Goal: Task Accomplishment & Management: Complete application form

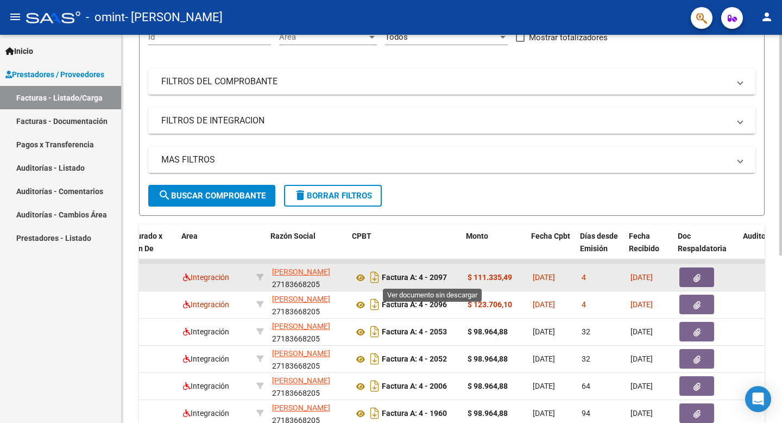
scroll to position [0, 173]
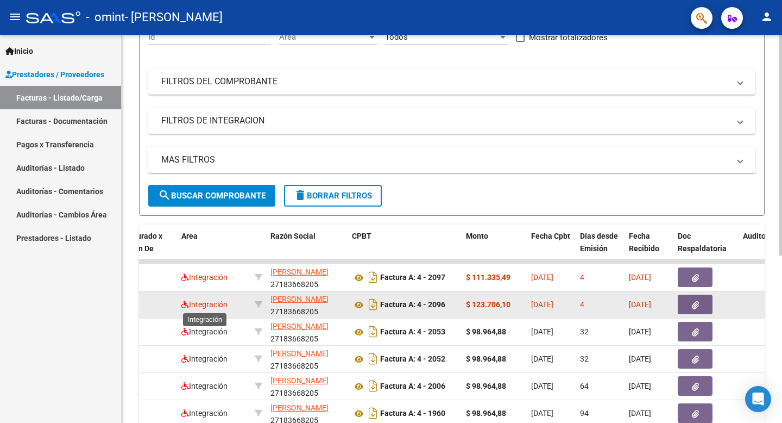
click at [216, 307] on span "Integración" at bounding box center [204, 304] width 46 height 9
click at [162, 310] on datatable-body-cell at bounding box center [147, 304] width 60 height 27
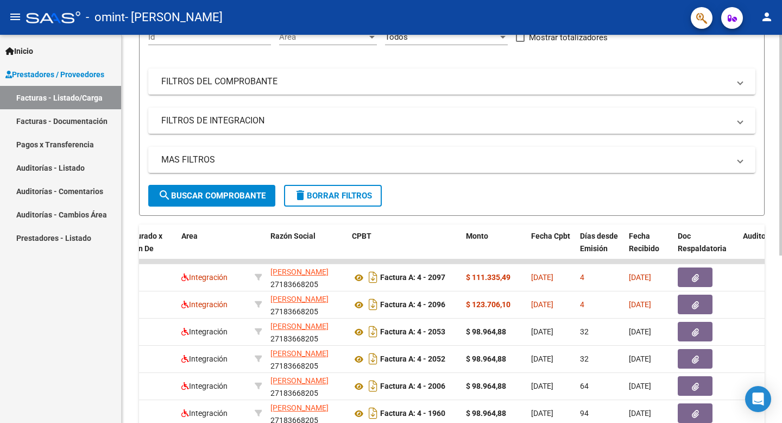
click at [227, 194] on span "search Buscar Comprobante" at bounding box center [212, 196] width 108 height 10
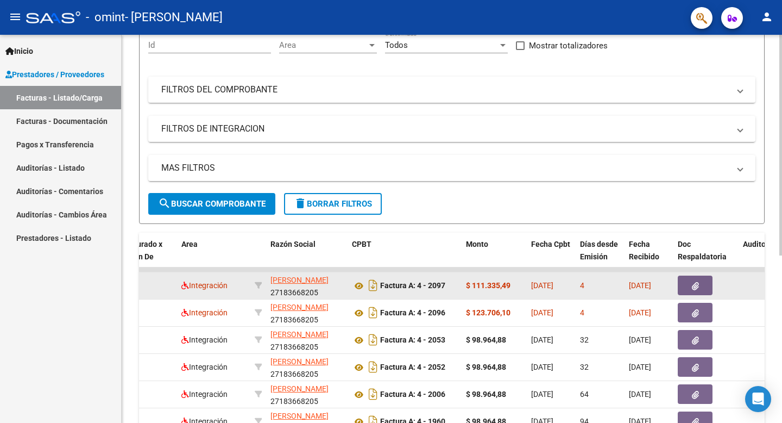
scroll to position [0, 0]
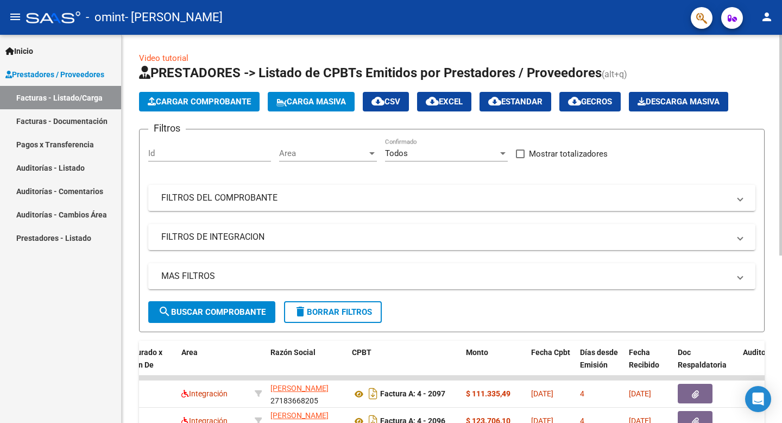
click at [219, 98] on span "Cargar Comprobante" at bounding box center [199, 102] width 103 height 10
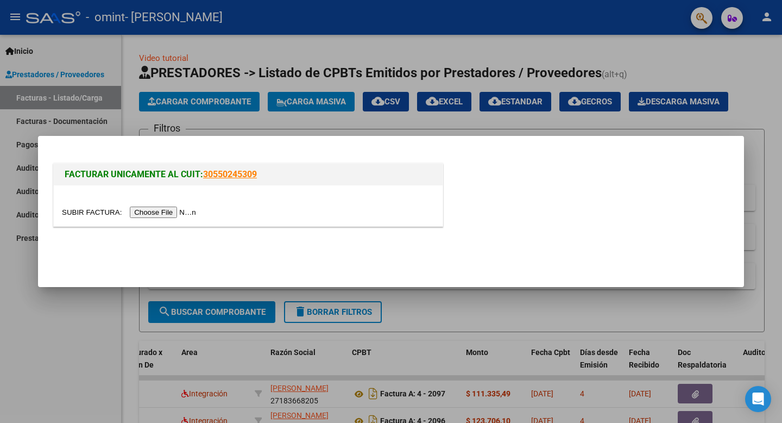
click at [782, 123] on div at bounding box center [391, 211] width 782 height 423
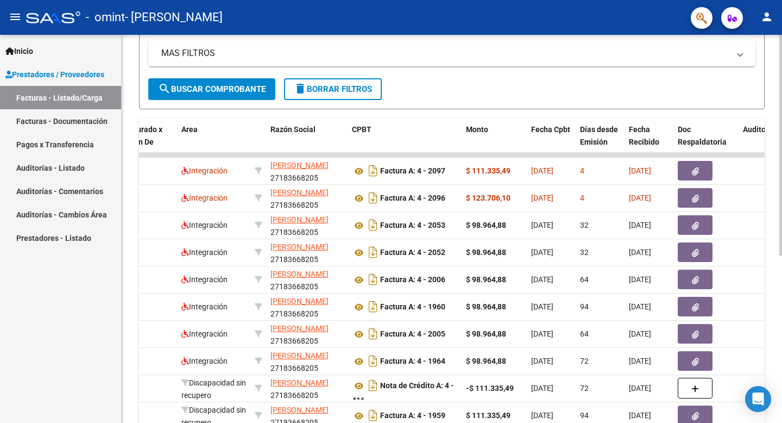
scroll to position [217, 0]
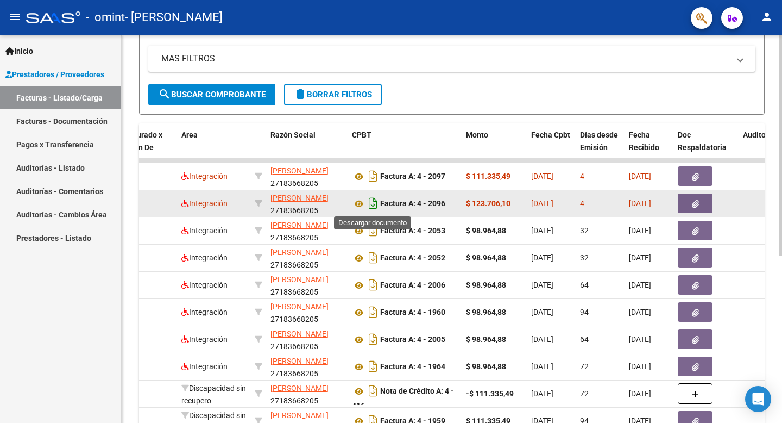
click at [371, 202] on icon "Descargar documento" at bounding box center [373, 202] width 14 height 17
drag, startPoint x: 215, startPoint y: 93, endPoint x: 233, endPoint y: 127, distance: 38.2
click at [233, 127] on div "Video tutorial PRESTADORES -> Listado de CPBTs Emitidos por Prestadores / Prove…" at bounding box center [452, 150] width 626 height 631
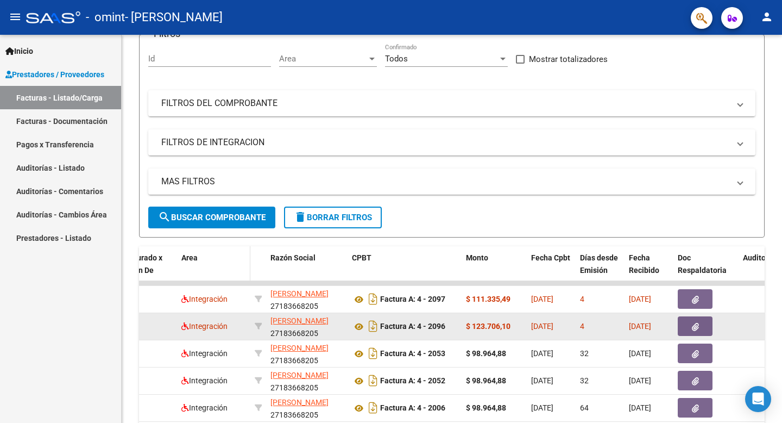
scroll to position [0, 0]
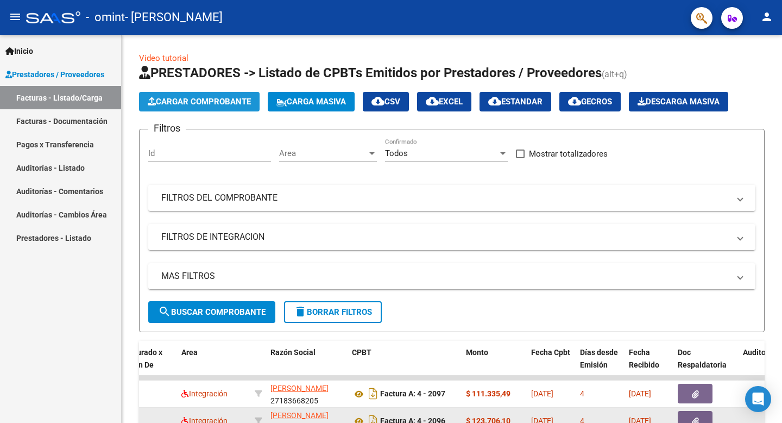
click at [231, 100] on span "Cargar Comprobante" at bounding box center [199, 102] width 103 height 10
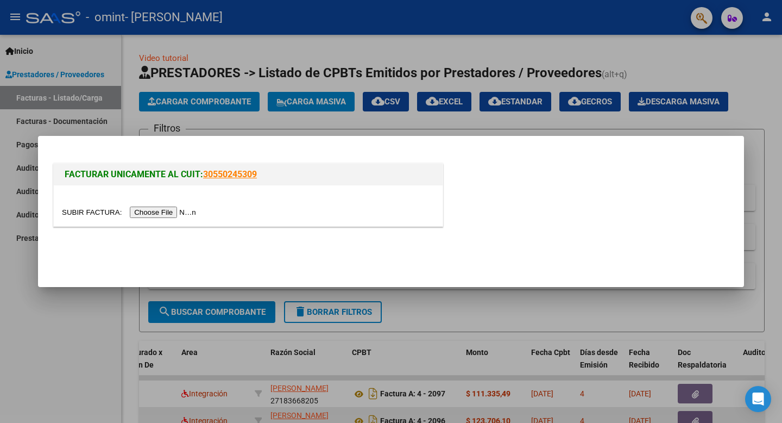
click at [187, 217] on div at bounding box center [248, 212] width 373 height 12
click at [189, 215] on input "file" at bounding box center [130, 211] width 137 height 11
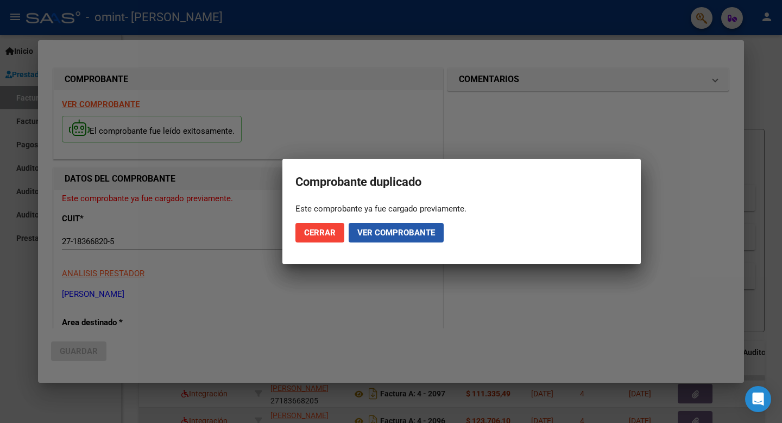
click at [412, 232] on span "Ver comprobante" at bounding box center [396, 233] width 78 height 10
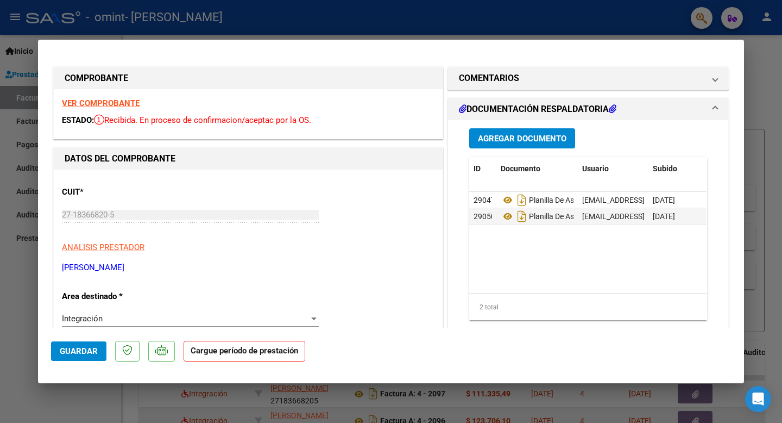
click at [538, 109] on h1 "DOCUMENTACIÓN RESPALDATORIA" at bounding box center [538, 109] width 158 height 13
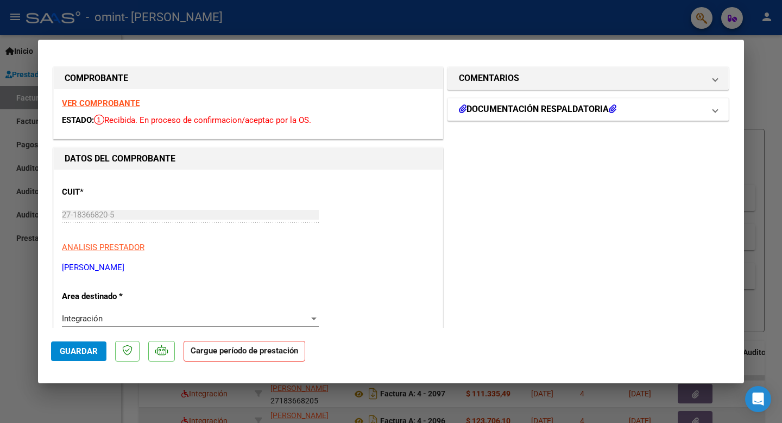
click at [538, 109] on h1 "DOCUMENTACIÓN RESPALDATORIA" at bounding box center [538, 109] width 158 height 13
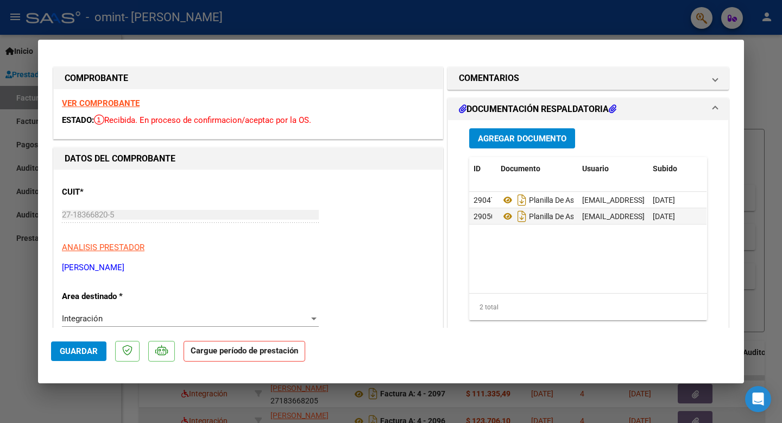
click at [758, 70] on div at bounding box center [391, 211] width 782 height 423
type input "$ 0,00"
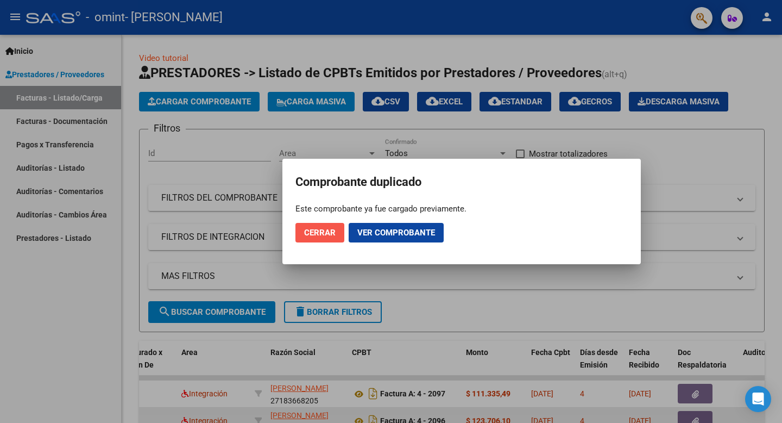
click at [331, 230] on span "Cerrar" at bounding box center [320, 233] width 32 height 10
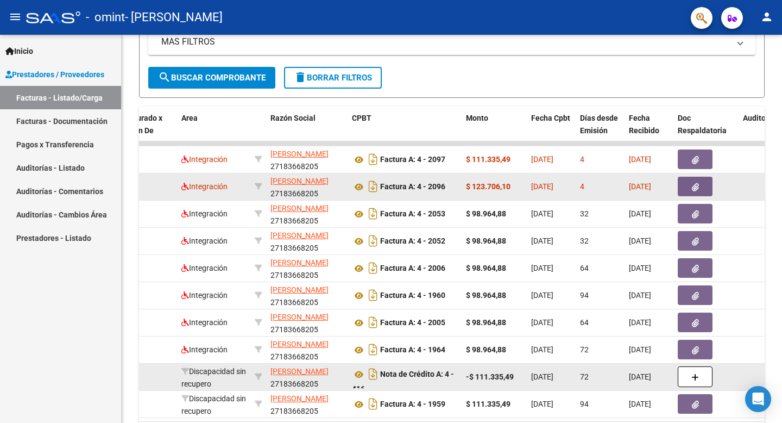
scroll to position [229, 0]
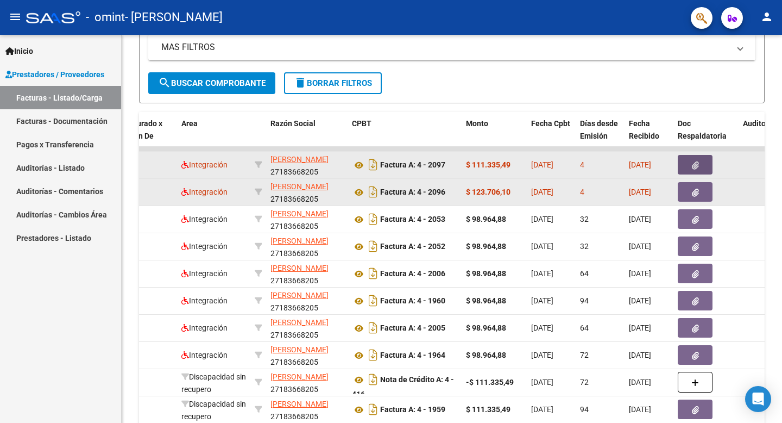
click at [698, 165] on icon "button" at bounding box center [695, 165] width 7 height 8
